Goal: Information Seeking & Learning: Check status

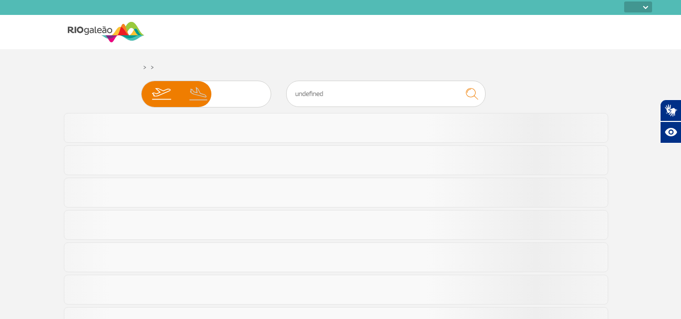
select select
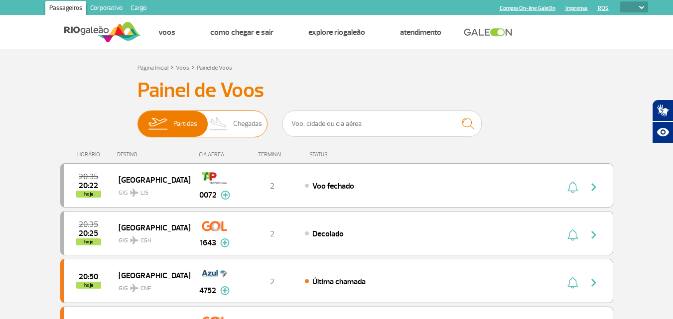
click at [244, 118] on span "Chegadas" at bounding box center [247, 124] width 29 height 26
click at [138, 119] on input "Partidas Chegadas" at bounding box center [138, 119] width 0 height 0
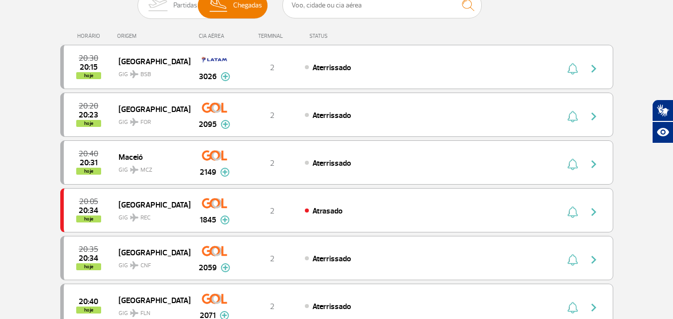
scroll to position [131, 0]
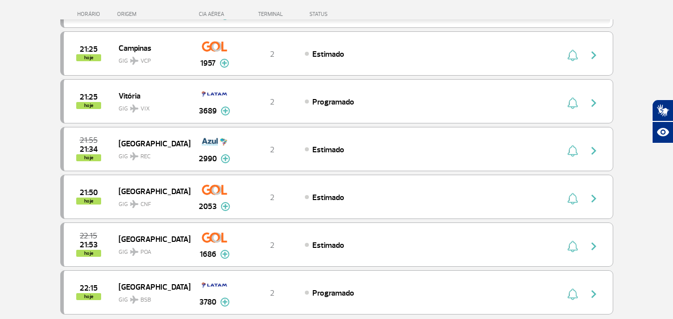
scroll to position [796, 0]
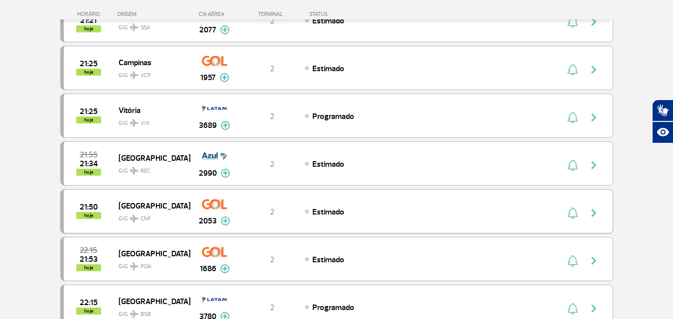
click at [590, 213] on img "button" at bounding box center [594, 213] width 12 height 12
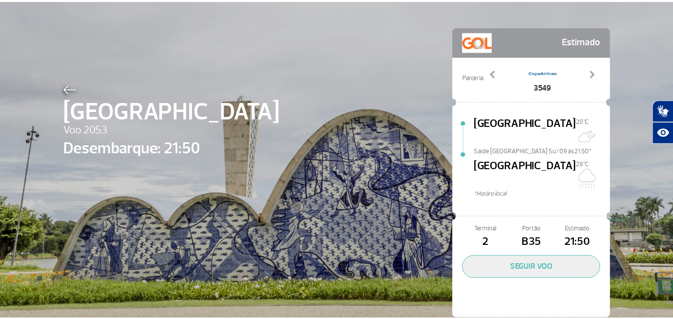
scroll to position [29, 0]
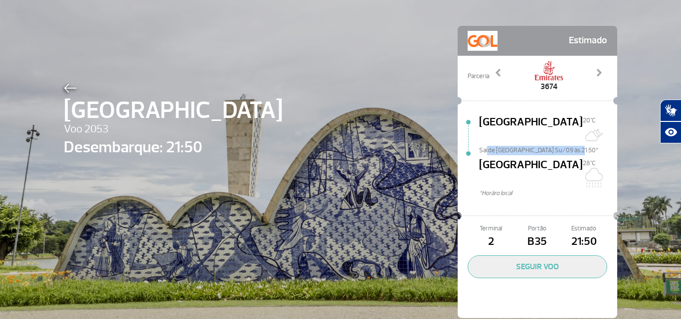
drag, startPoint x: 484, startPoint y: 139, endPoint x: 570, endPoint y: 140, distance: 86.7
click at [570, 146] on span "Sai de [GEOGRAPHIC_DATA] Su/09 às 21:50*" at bounding box center [548, 149] width 138 height 7
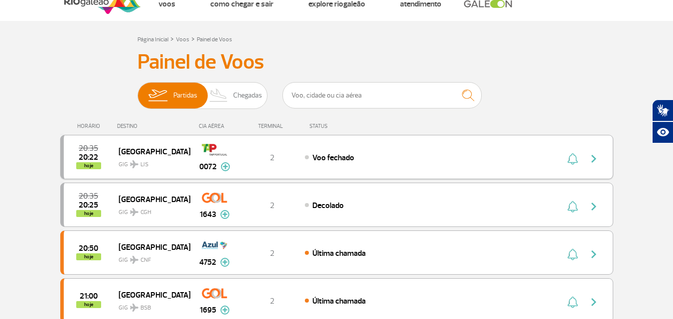
scroll to position [26, 0]
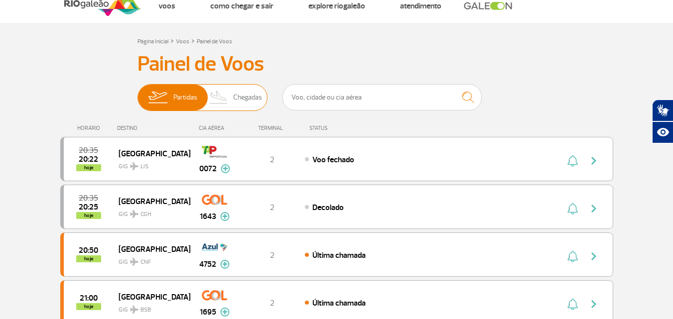
click at [216, 92] on img at bounding box center [218, 98] width 29 height 26
click at [138, 93] on input "Partidas Chegadas" at bounding box center [138, 93] width 0 height 0
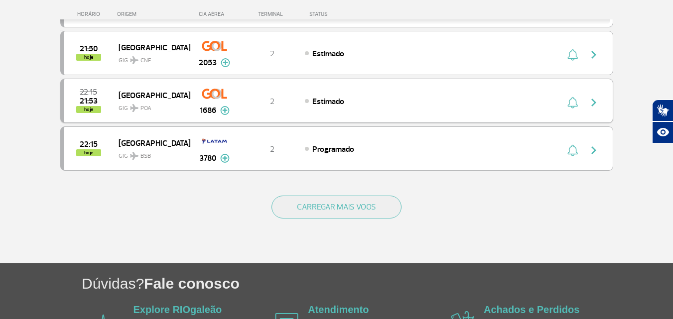
scroll to position [934, 0]
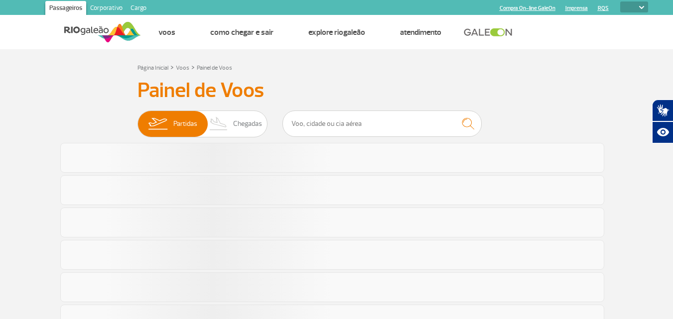
select select
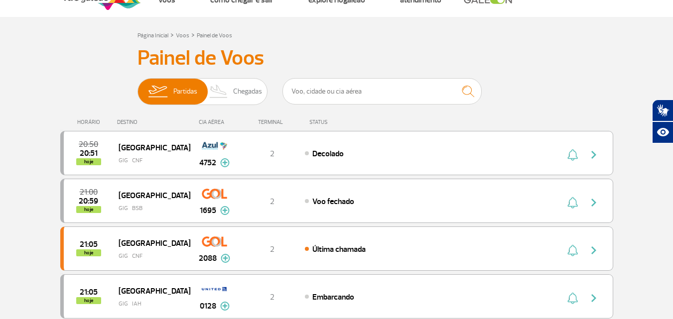
scroll to position [40, 0]
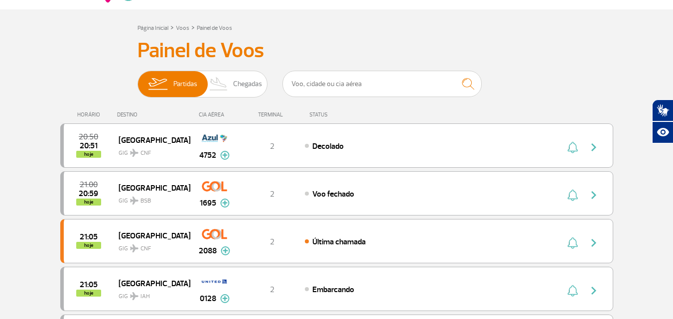
click at [127, 111] on div "HORÁRIO DESTINO CIA AÉREA TERMINAL STATUS" at bounding box center [336, 110] width 553 height 19
click at [221, 82] on img at bounding box center [218, 84] width 29 height 26
click at [138, 79] on input "Partidas Chegadas" at bounding box center [138, 79] width 0 height 0
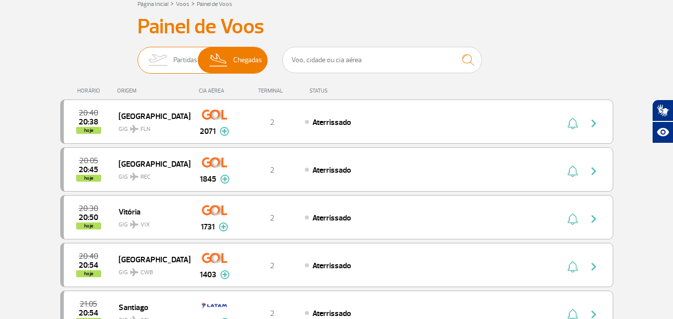
scroll to position [65, 0]
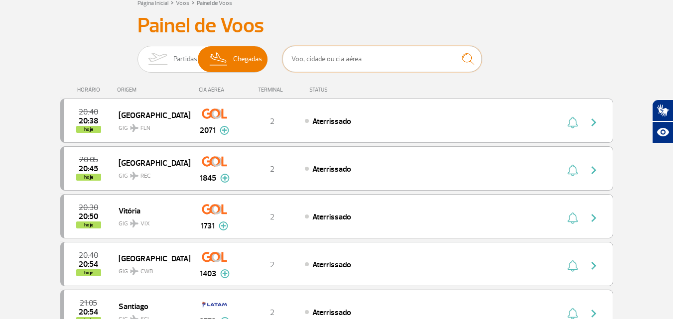
click at [300, 64] on input "text" at bounding box center [381, 59] width 199 height 26
type input "2053"
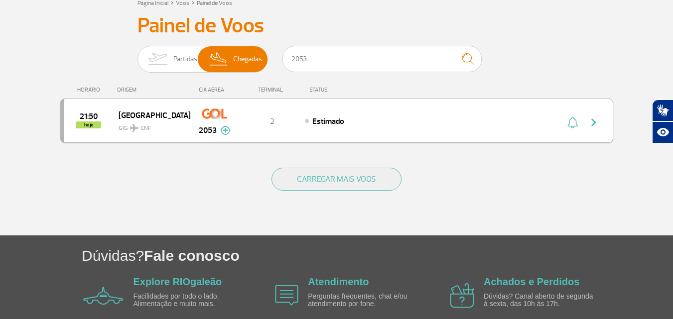
click at [160, 113] on span "[GEOGRAPHIC_DATA]" at bounding box center [151, 115] width 64 height 13
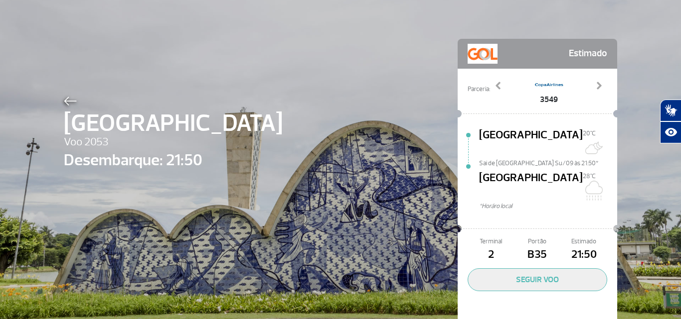
scroll to position [29, 0]
